Goal: Task Accomplishment & Management: Manage account settings

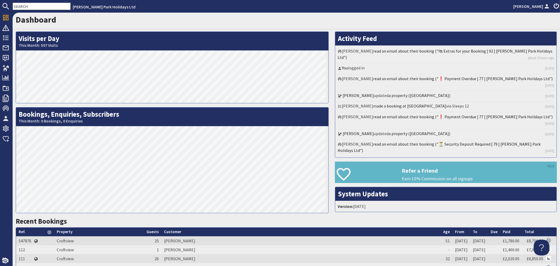
click at [24, 7] on input "text" at bounding box center [42, 6] width 58 height 7
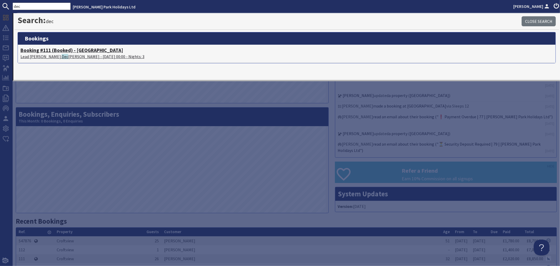
type input "dec"
click at [41, 55] on p "Lead [PERSON_NAME]: Dec [PERSON_NAME] - [DATE] 00:00 - Nights: 3" at bounding box center [286, 56] width 533 height 6
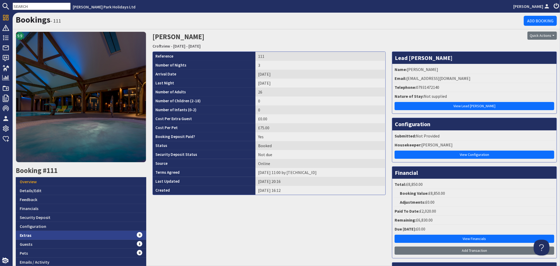
scroll to position [73, 0]
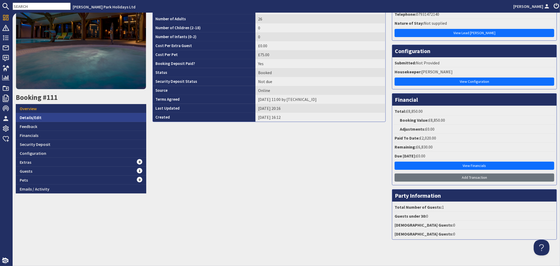
click at [36, 113] on link "Details/Edit" at bounding box center [81, 117] width 131 height 9
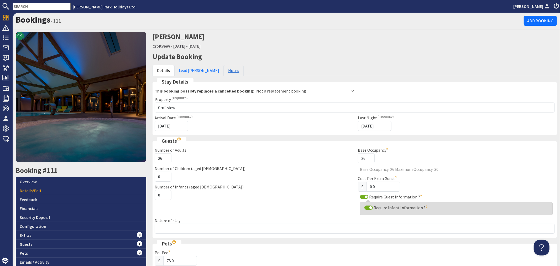
click at [224, 68] on link "Notes" at bounding box center [234, 70] width 20 height 11
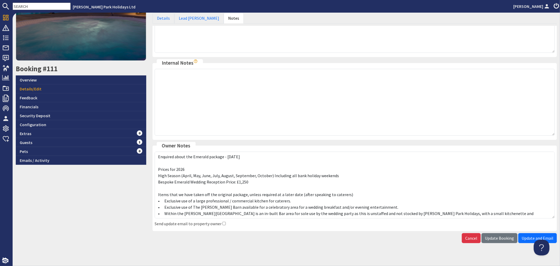
scroll to position [107, 0]
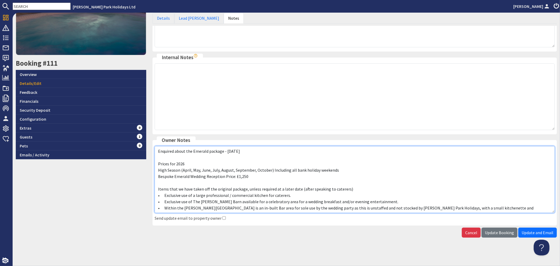
click at [157, 150] on textarea "Enquired about the Emerald package - [DATE] Prices for 2026 High Season (April,…" at bounding box center [355, 179] width 400 height 67
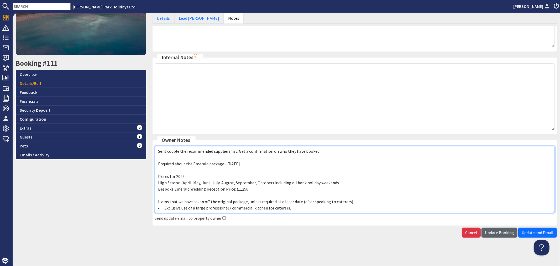
type textarea "Sent couple the recommended suppliers list. Get a confirmation on who they have…"
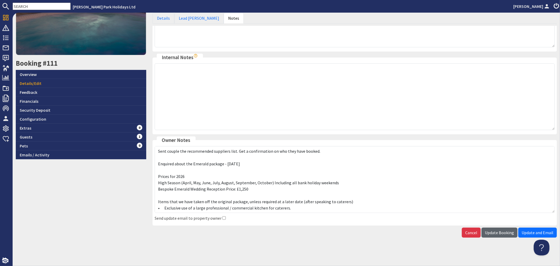
click at [490, 232] on span "Update Booking" at bounding box center [499, 232] width 29 height 5
